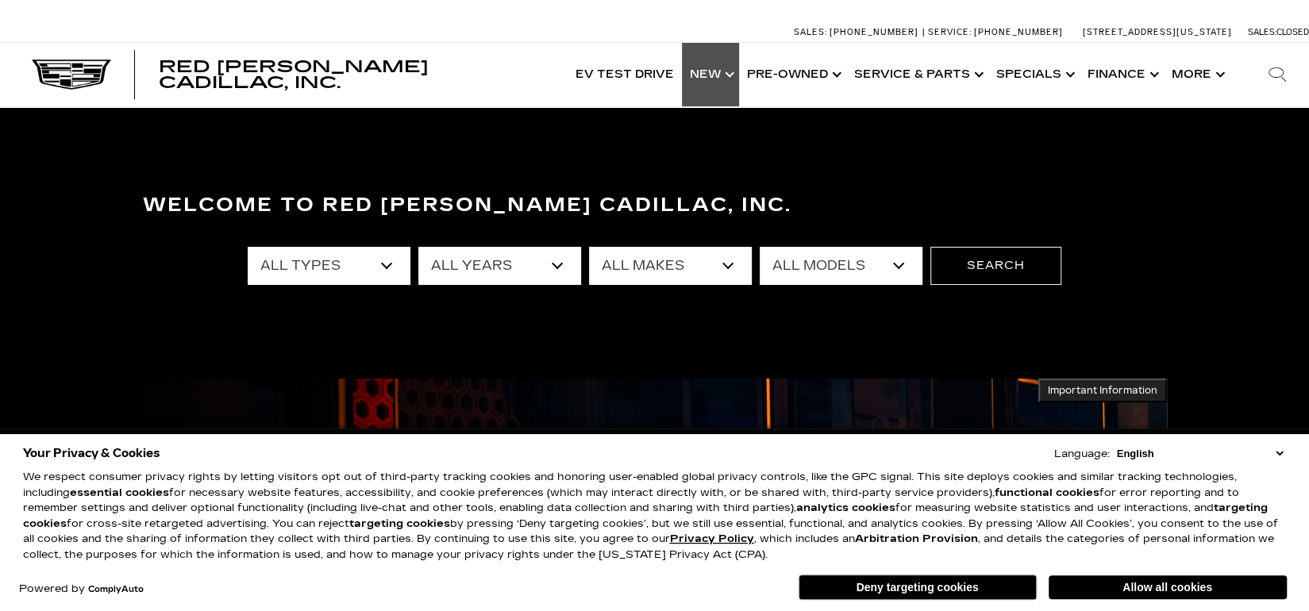
click at [709, 69] on link "Show New" at bounding box center [710, 74] width 57 height 63
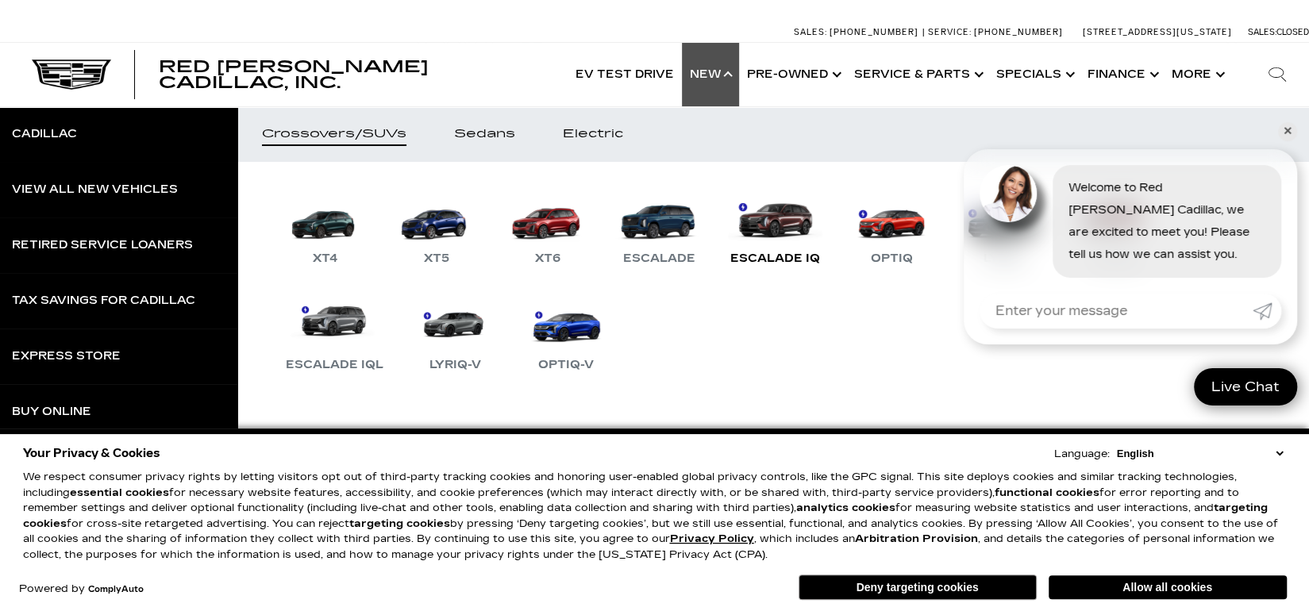
click at [775, 252] on div "Escalade IQ" at bounding box center [775, 258] width 106 height 19
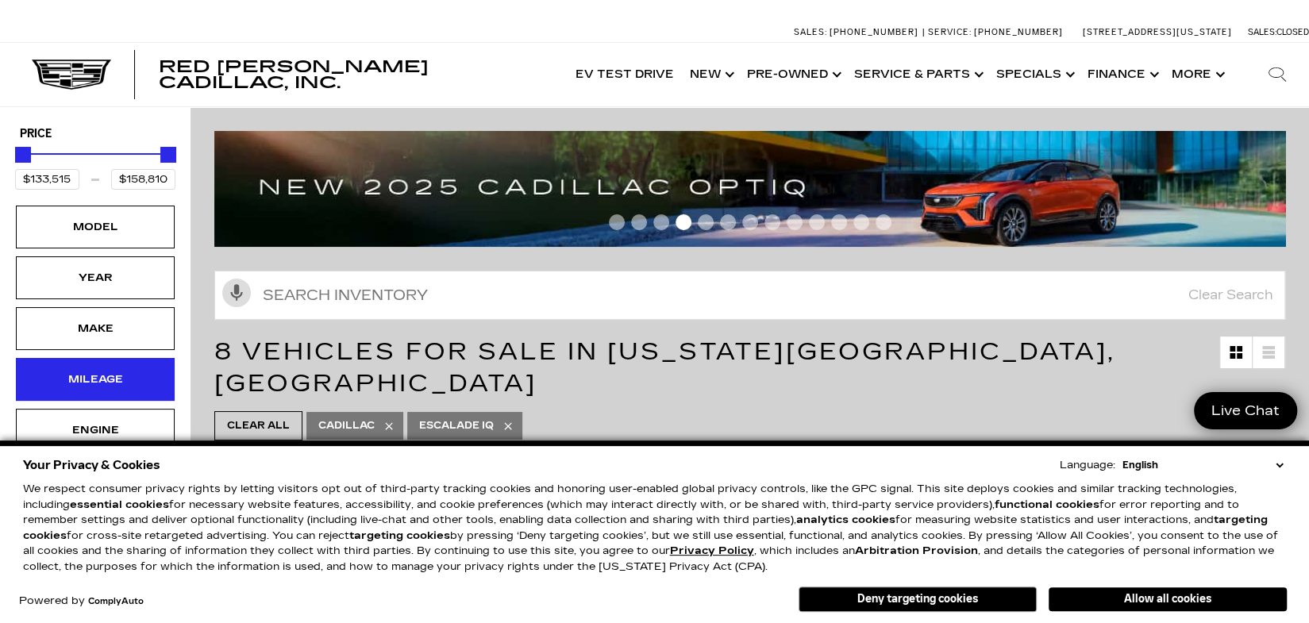
click at [109, 375] on div "Mileage" at bounding box center [95, 379] width 79 height 17
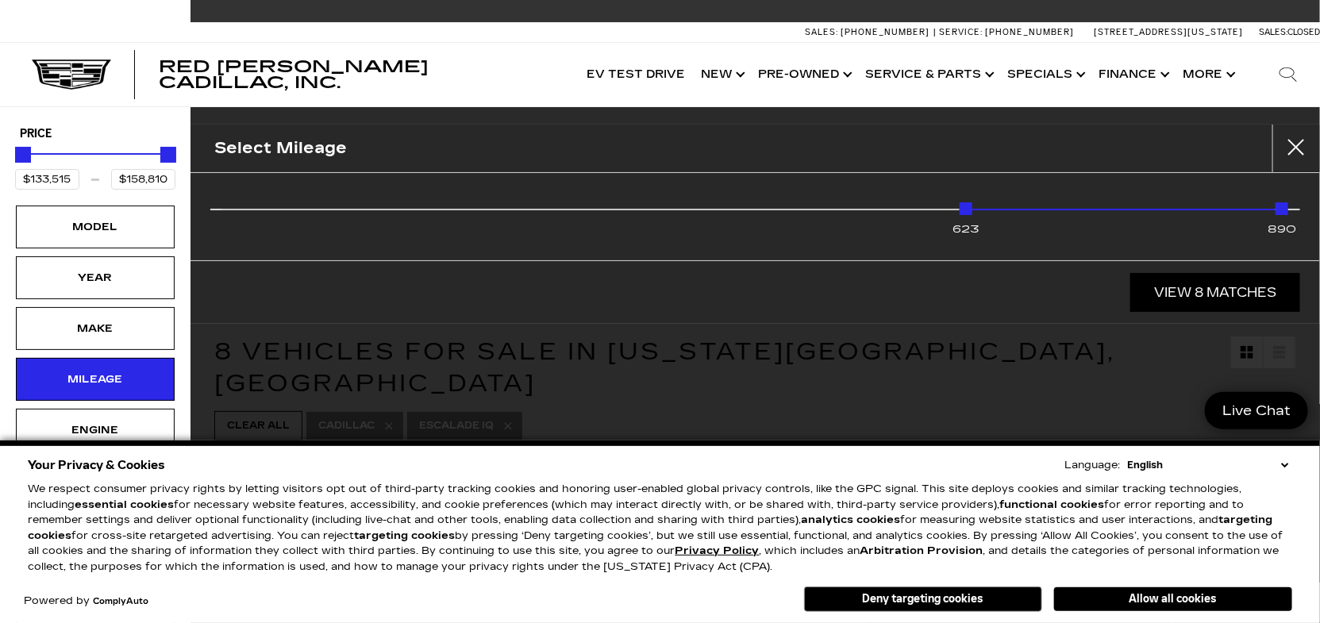
drag, startPoint x: 231, startPoint y: 209, endPoint x: 1018, endPoint y: 204, distance: 787.4
click at [1018, 204] on div "623 890" at bounding box center [755, 213] width 1066 height 32
type input "$134,955"
